Goal: Navigation & Orientation: Find specific page/section

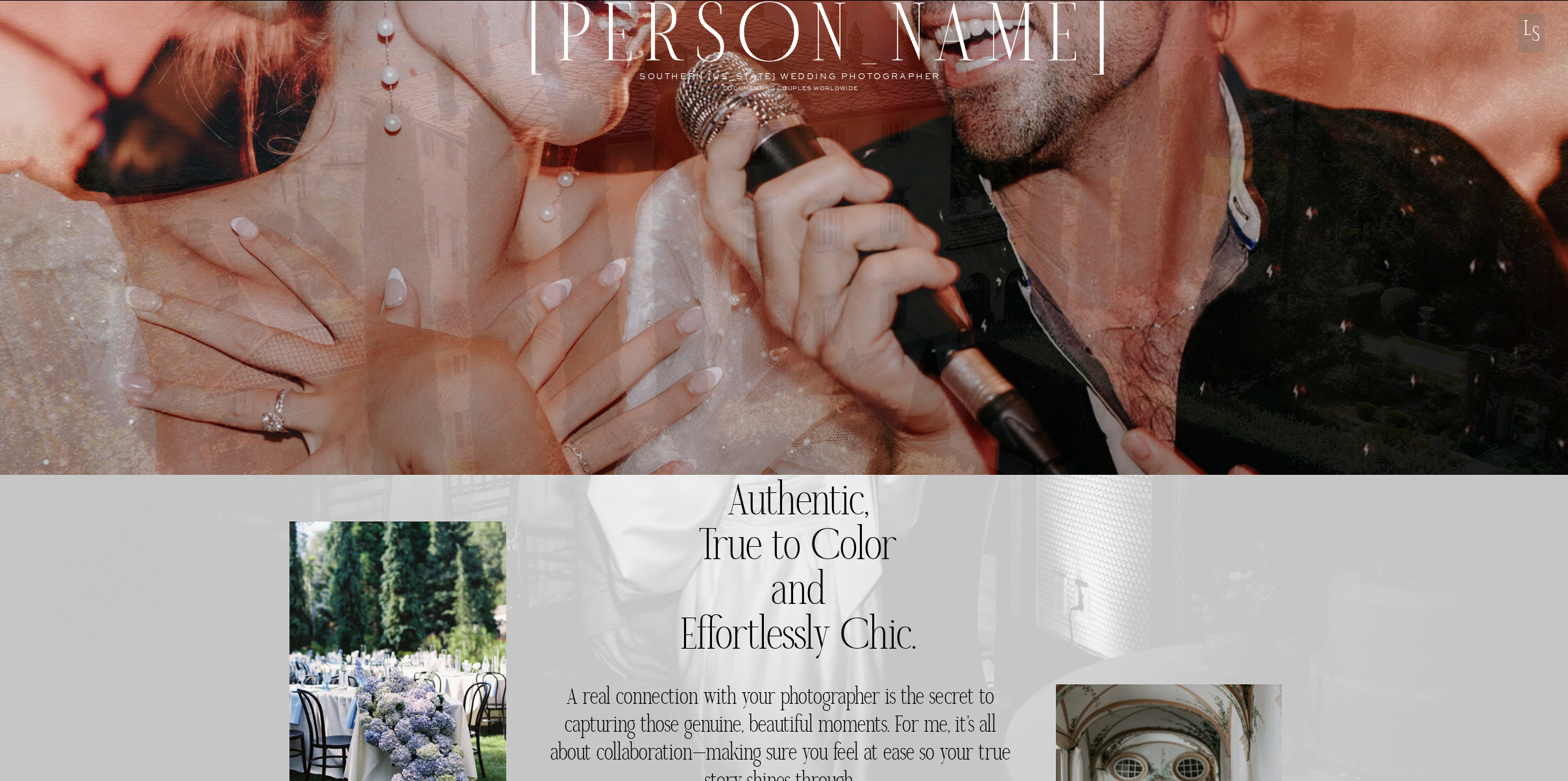
click at [1533, 37] on p "L" at bounding box center [1528, 37] width 26 height 31
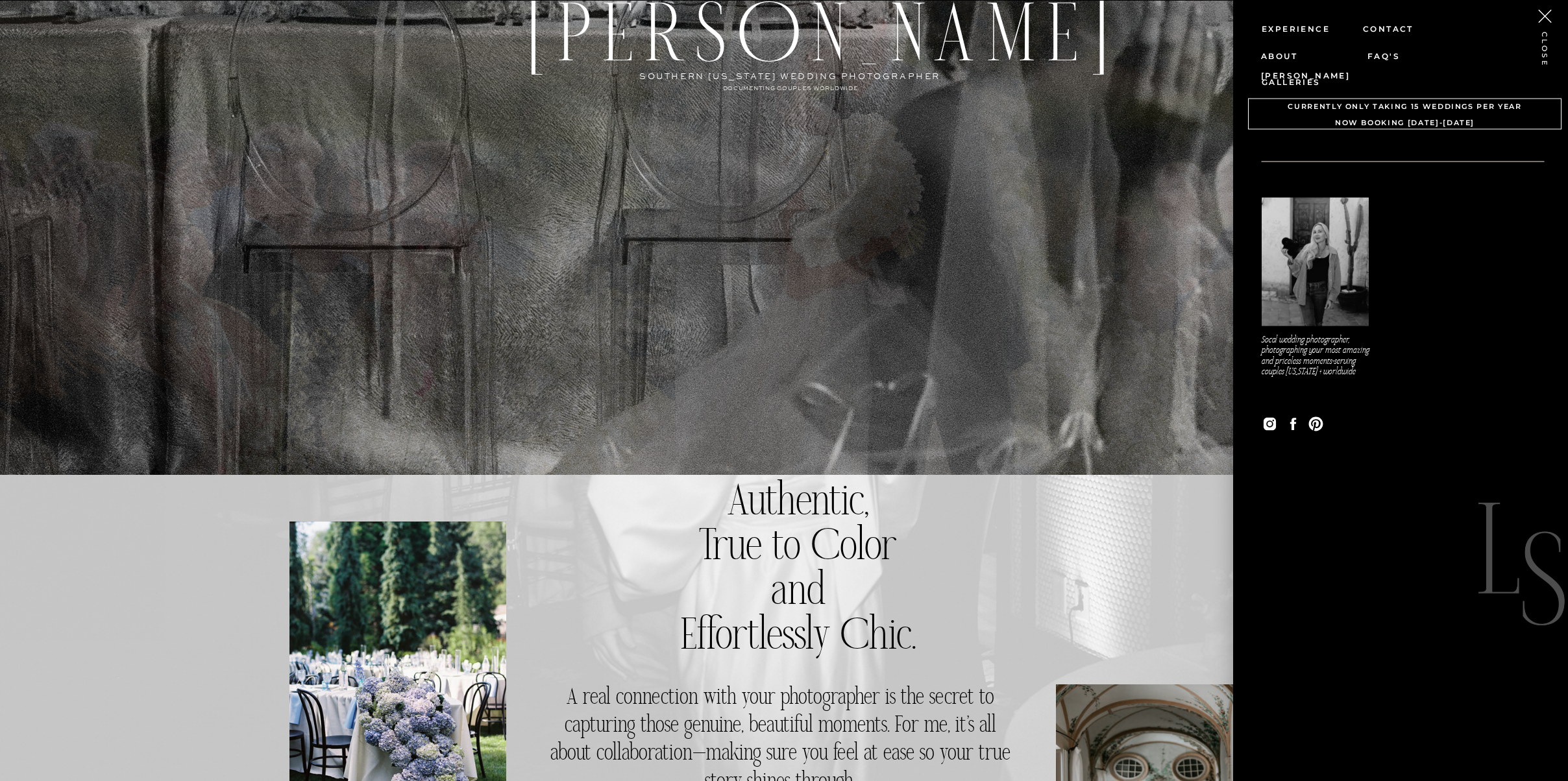
click at [1298, 26] on nav "Experience" at bounding box center [1305, 28] width 87 height 19
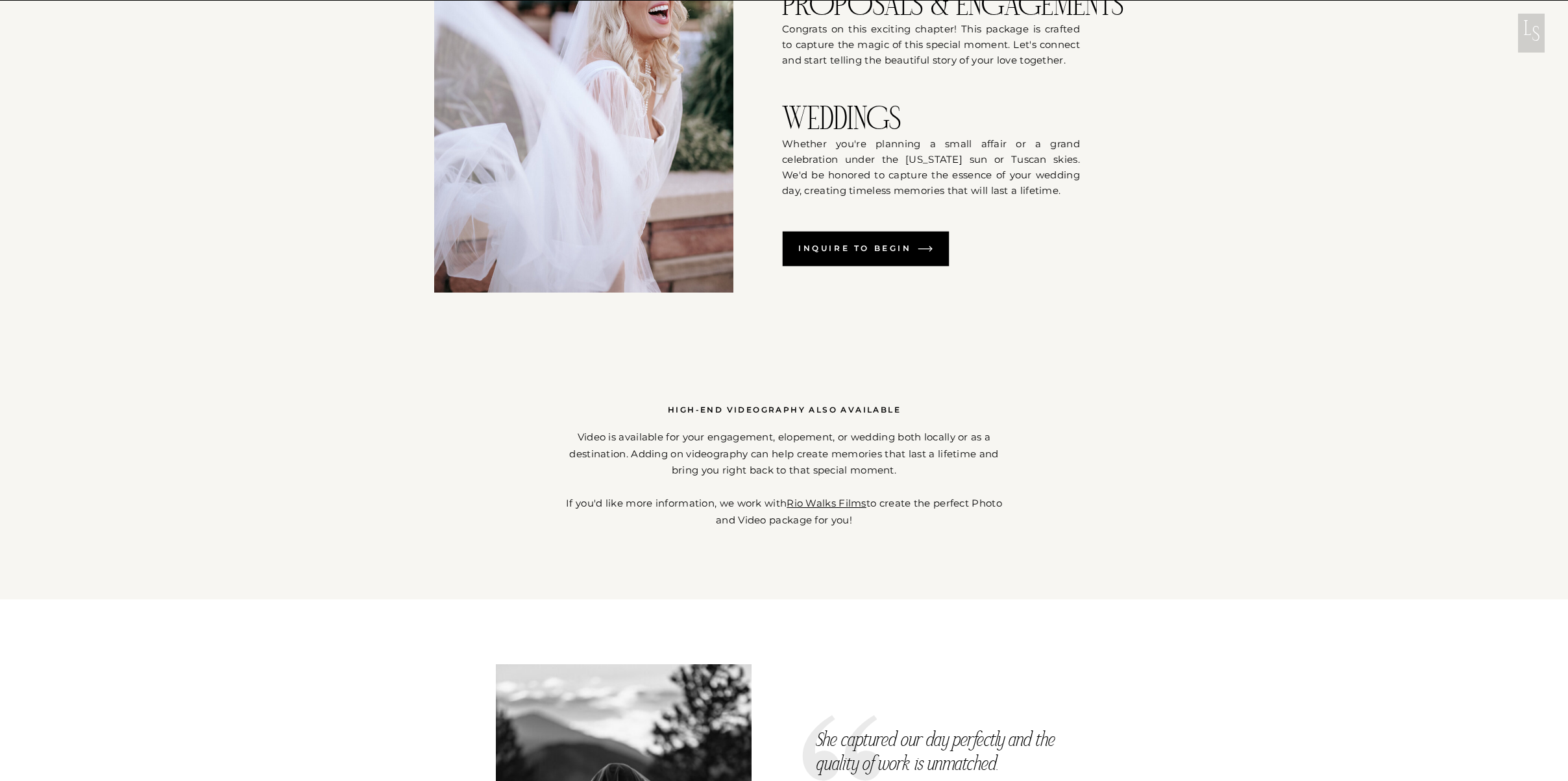
scroll to position [1365, 0]
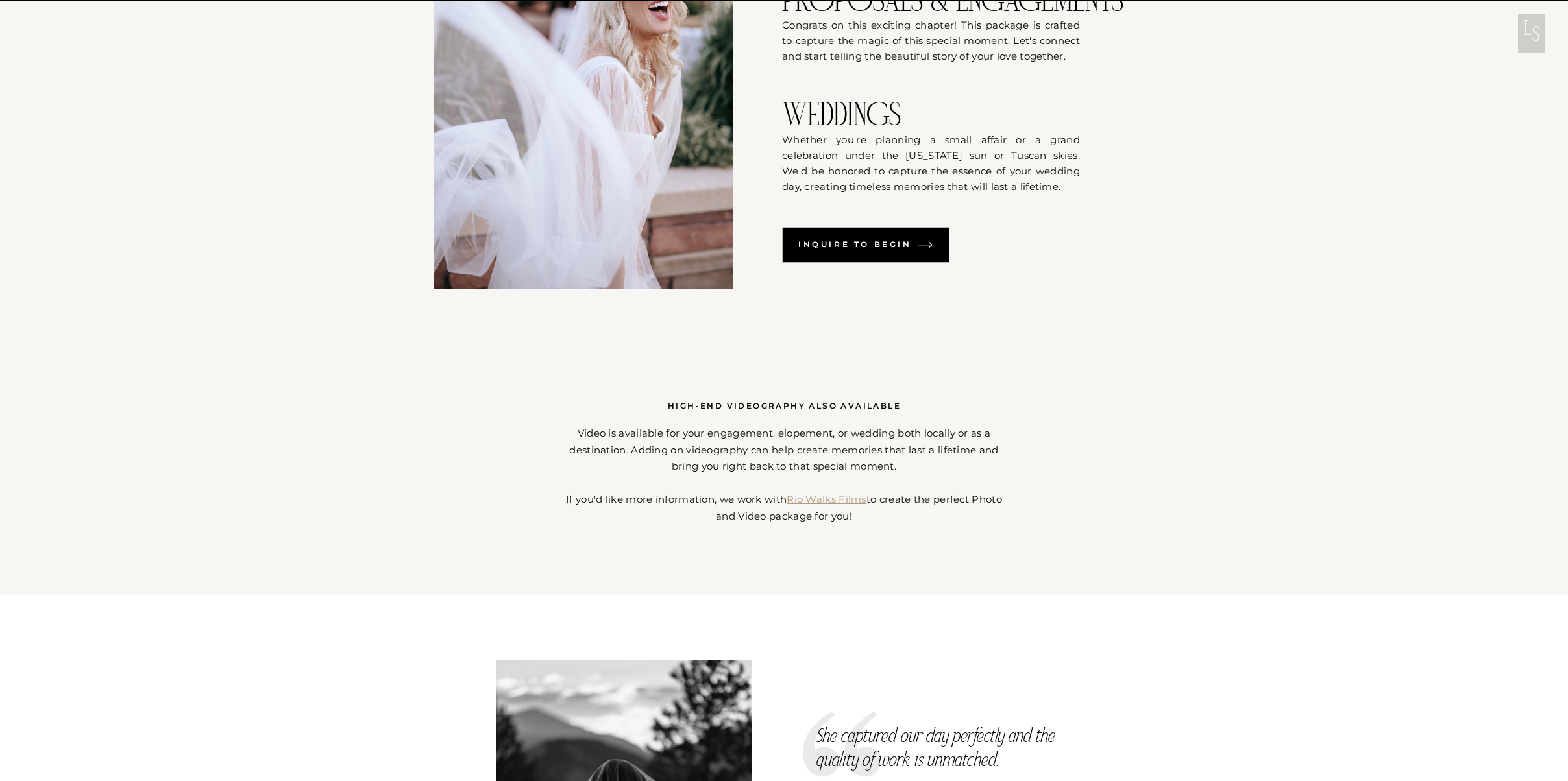
click at [866, 503] on link "Rio Walks Films" at bounding box center [826, 500] width 80 height 12
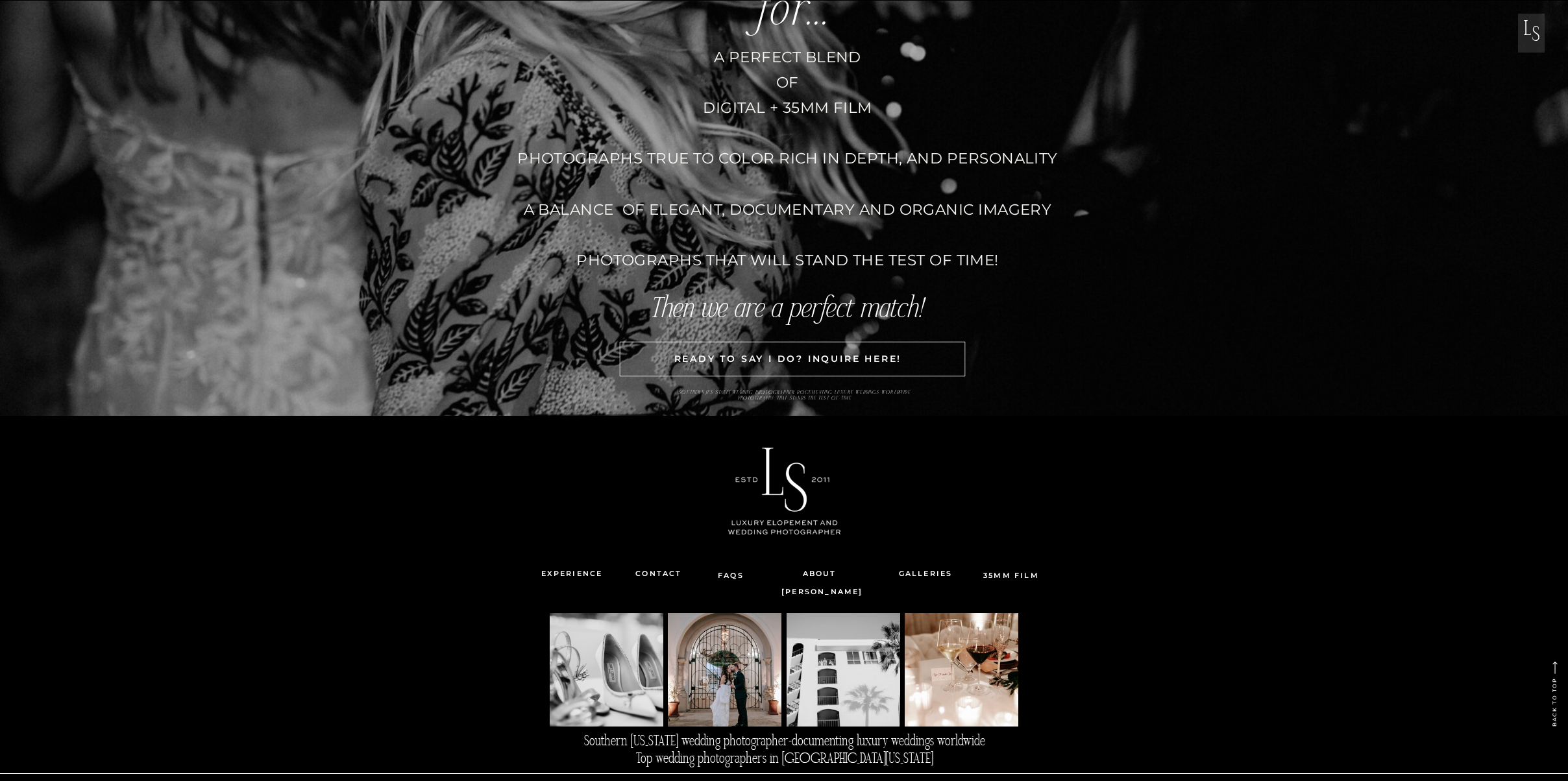
scroll to position [3332, 0]
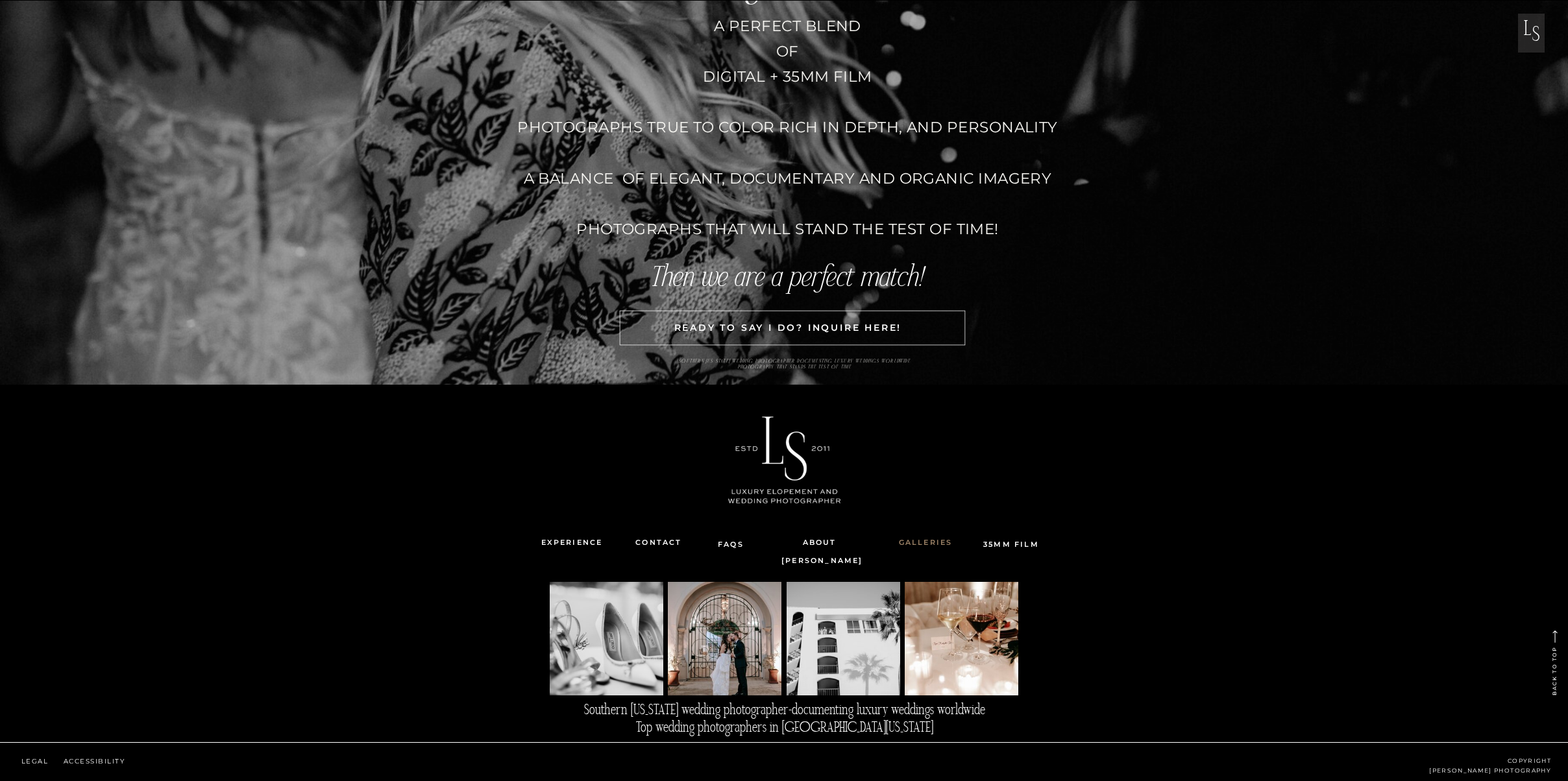
click at [917, 543] on nav "Galleries" at bounding box center [926, 543] width 80 height 17
